Goal: Transaction & Acquisition: Purchase product/service

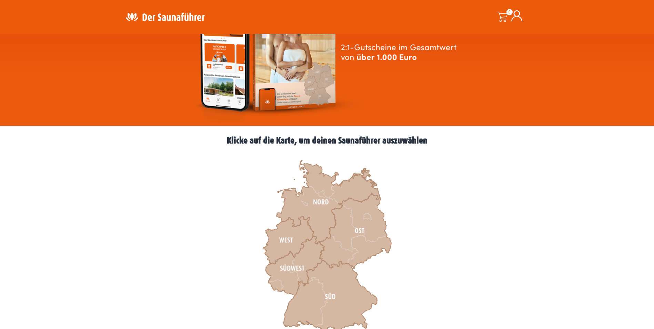
scroll to position [138, 0]
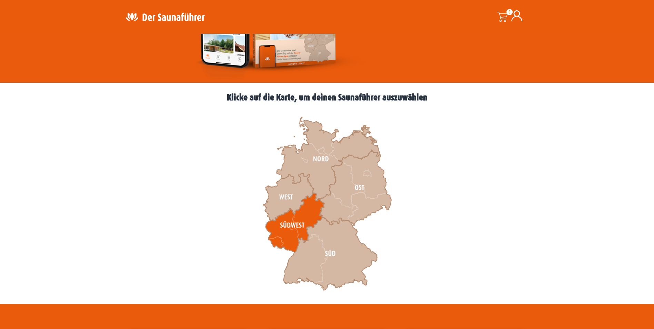
click at [316, 209] on icon at bounding box center [295, 222] width 59 height 59
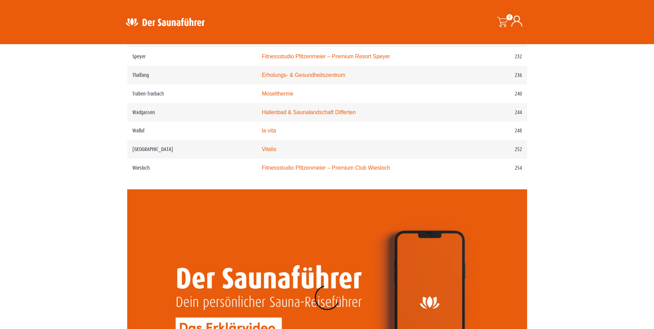
scroll to position [1432, 0]
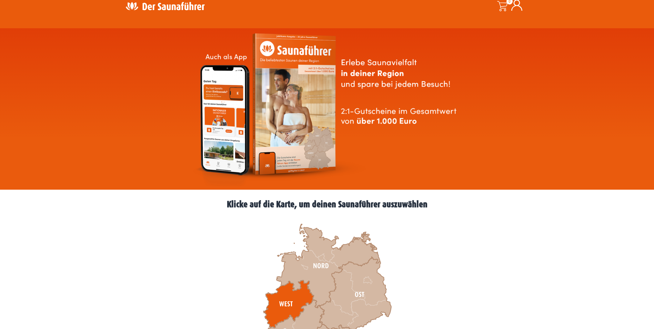
scroll to position [103, 0]
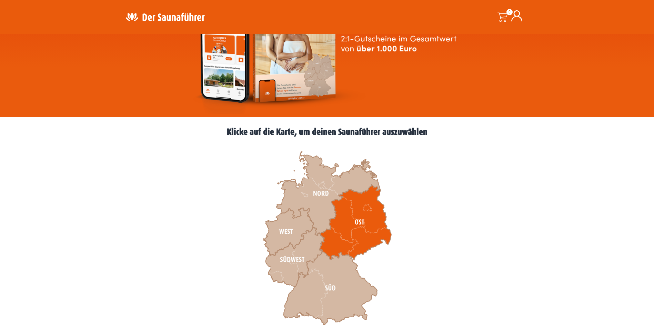
click at [340, 232] on icon at bounding box center [355, 222] width 72 height 76
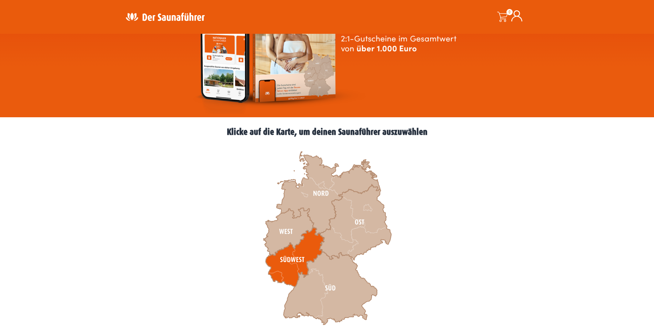
click at [306, 248] on icon at bounding box center [295, 257] width 59 height 59
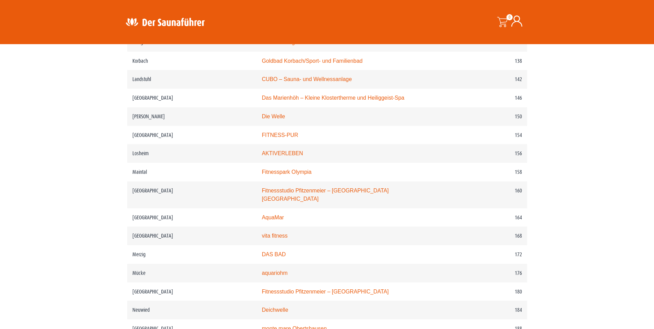
scroll to position [1138, 0]
